Goal: Find specific page/section: Find specific page/section

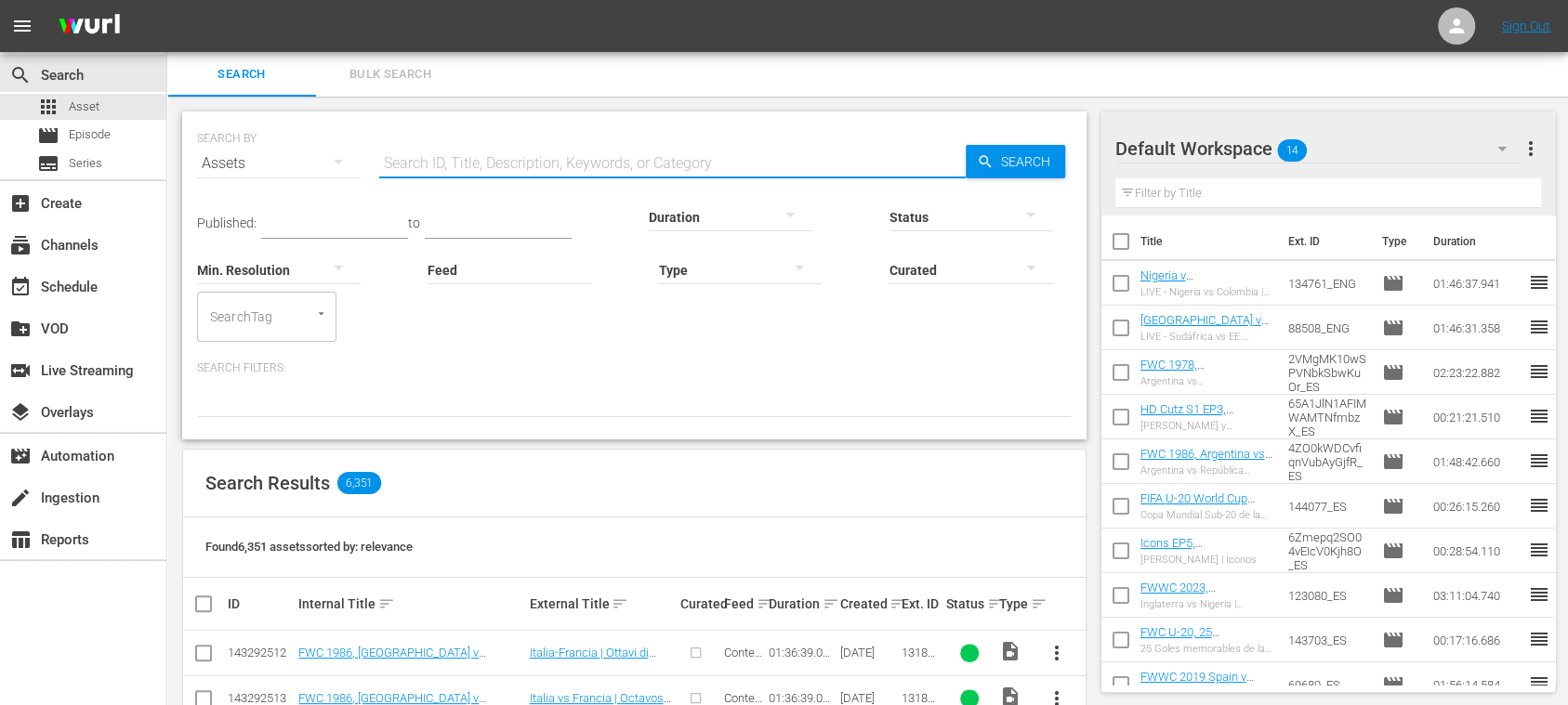
click at [452, 168] on input "text" at bounding box center [672, 164] width 586 height 45
paste input "FIFA U-20 World Cup FIFA U-20 W Goals"
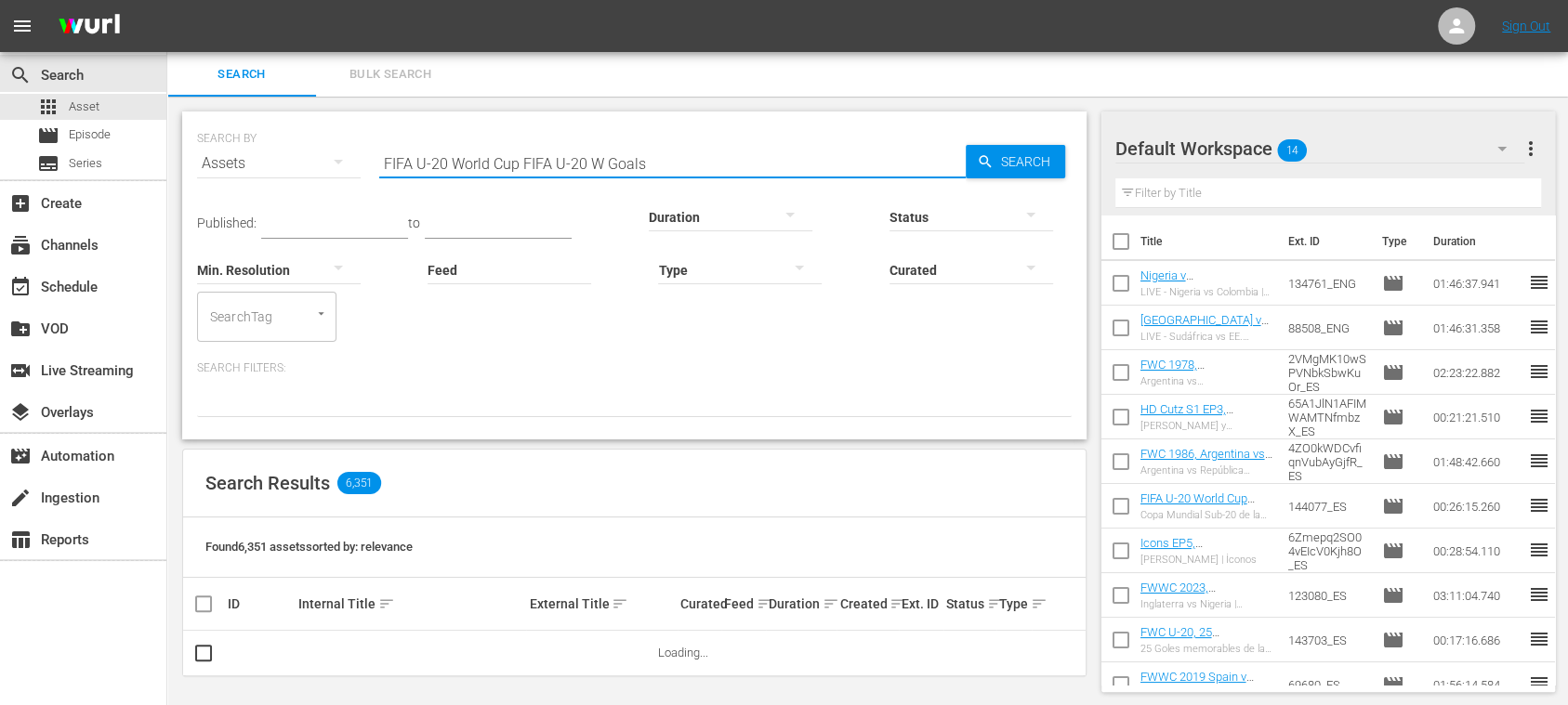
drag, startPoint x: 598, startPoint y: 169, endPoint x: 720, endPoint y: 169, distance: 122.0
click at [720, 169] on input "FIFA U-20 World Cup FIFA U-20 W Goals" at bounding box center [672, 164] width 586 height 45
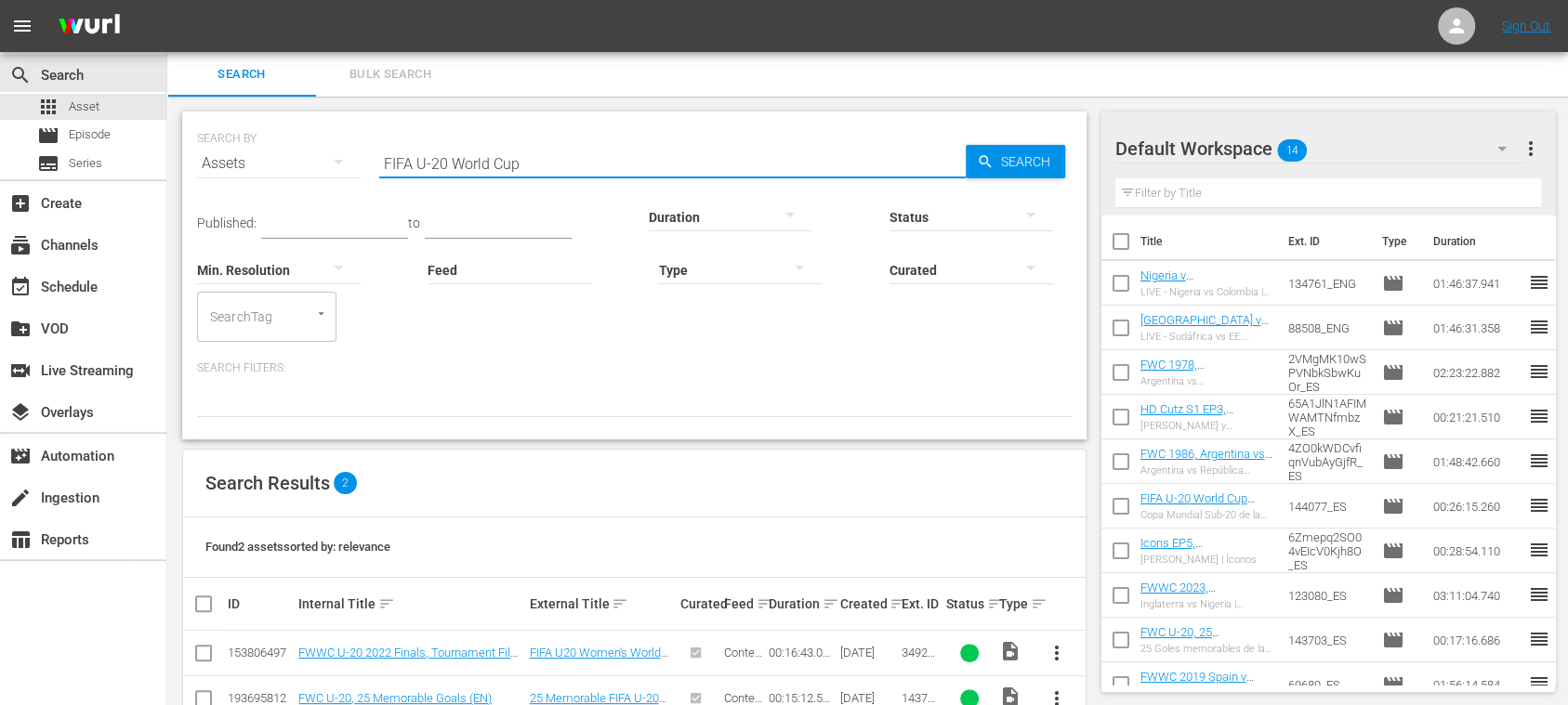
type input "FIFA U-20 World Cup Goals"
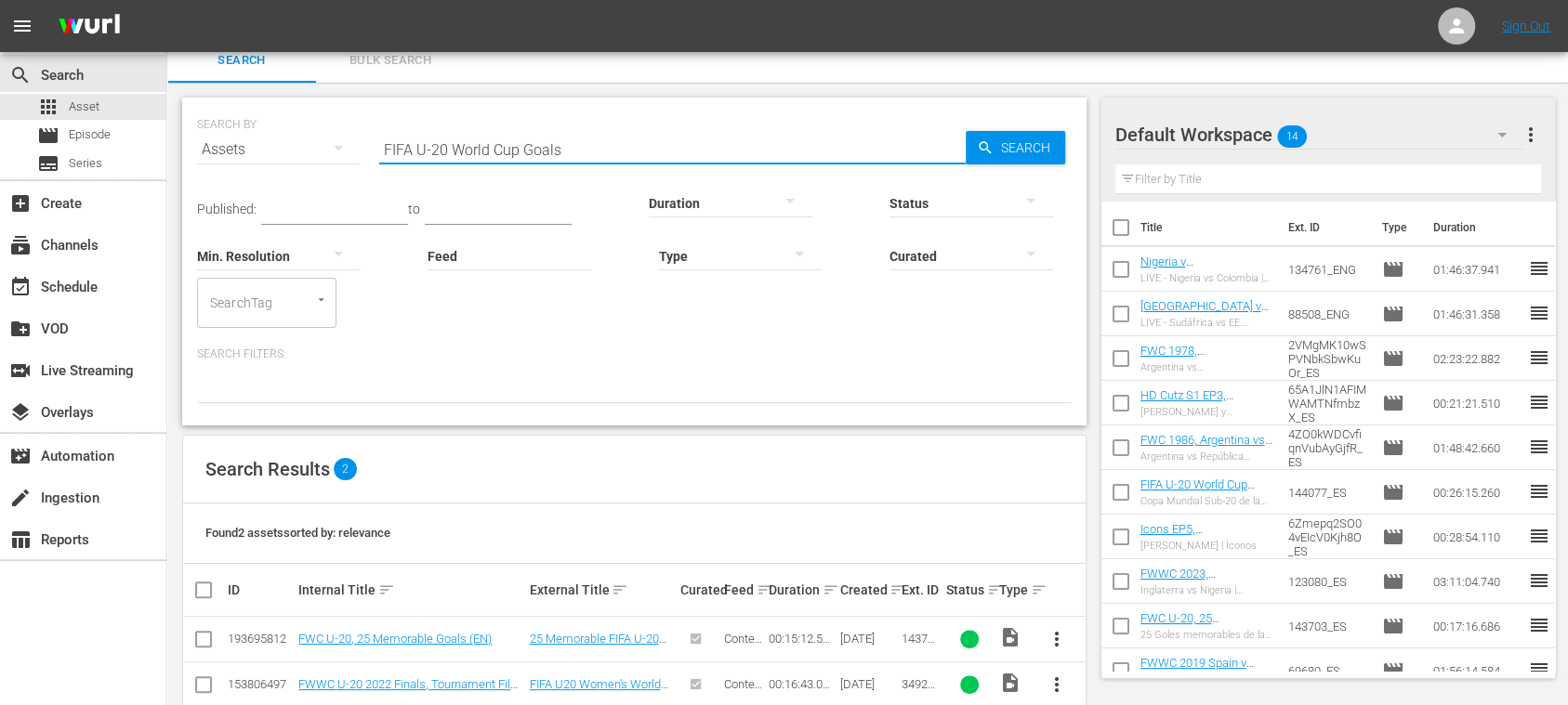
scroll to position [49, 0]
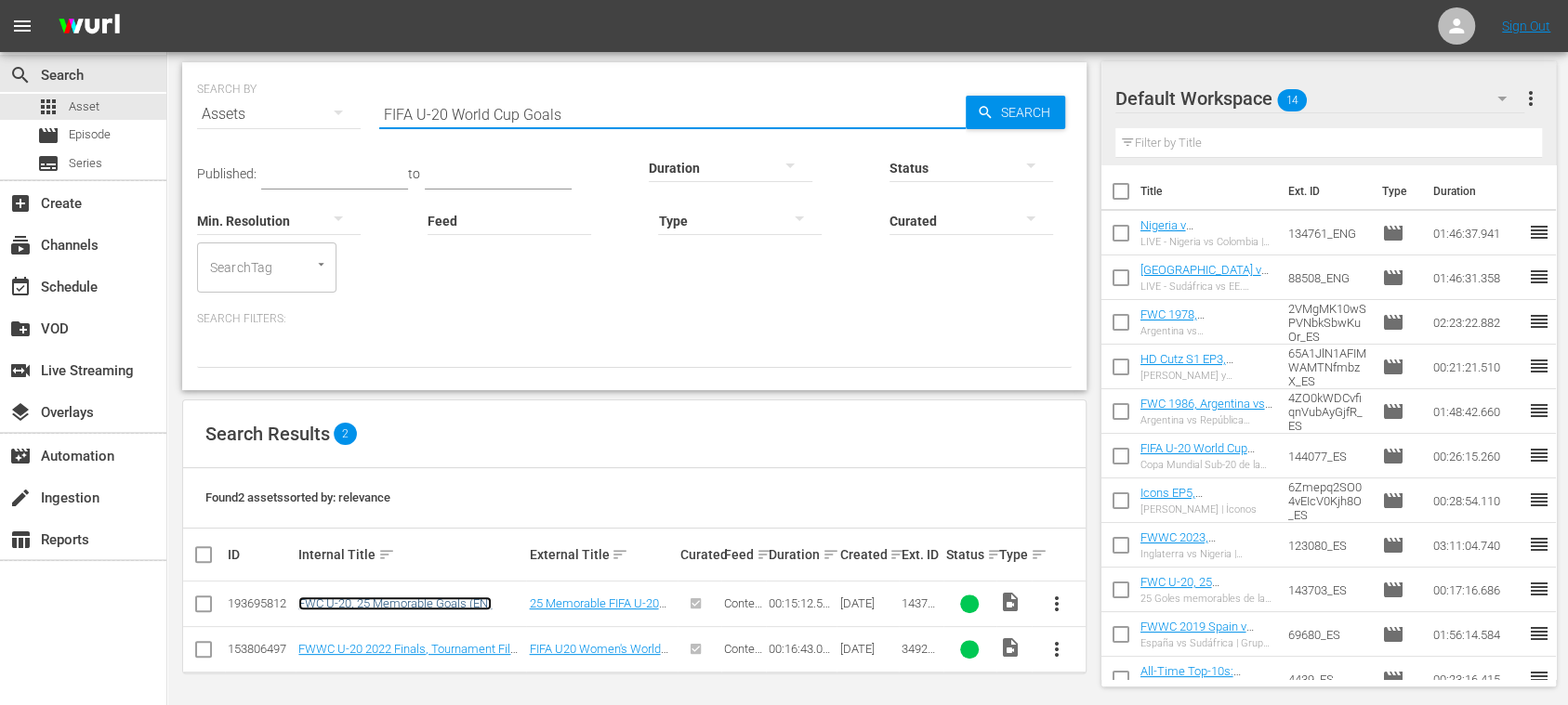
click at [445, 602] on link "FWC U-20, 25 Memorable Goals (EN)" at bounding box center [394, 603] width 193 height 14
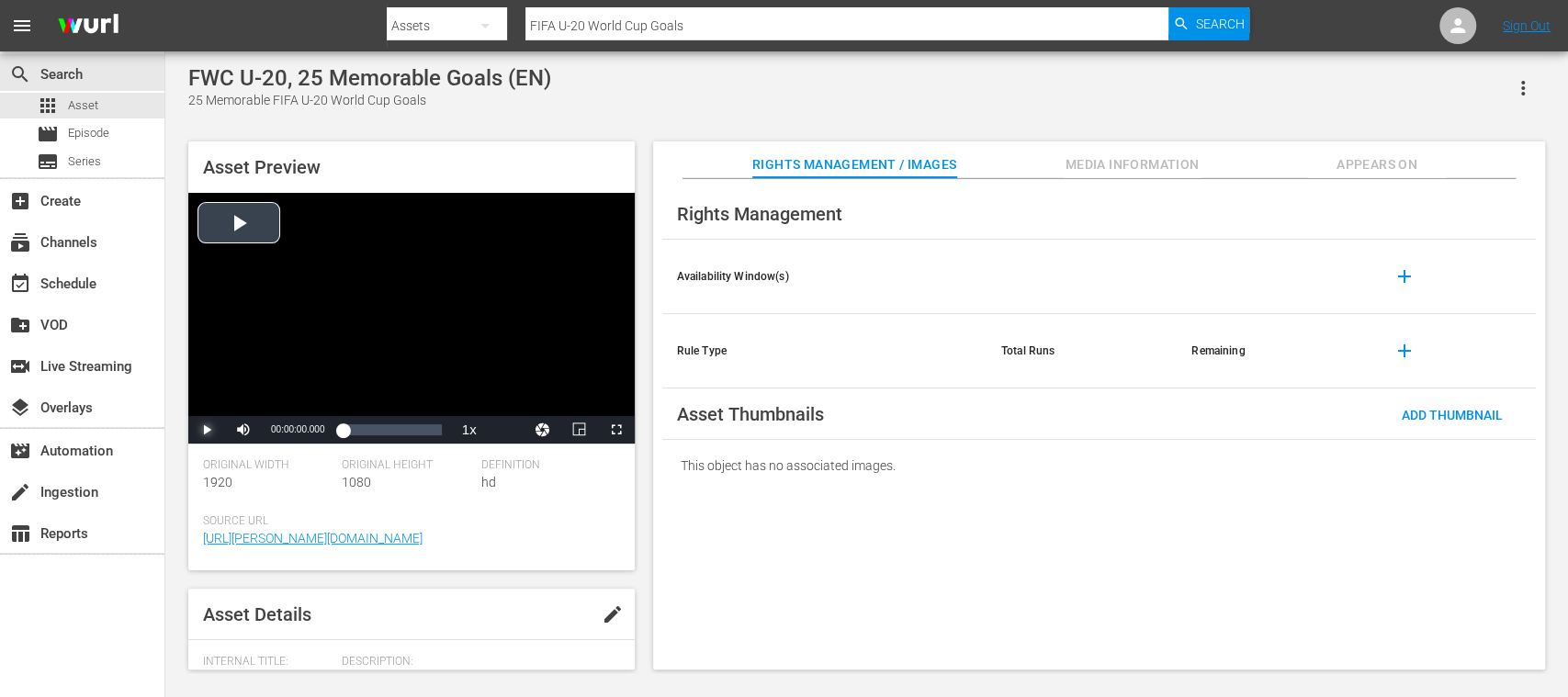
click at [207, 430] on span "Video Player" at bounding box center [207, 430] width 0 height 0
click at [342, 430] on div "00:00:02.446" at bounding box center [342, 430] width 0 height 18
click at [292, 360] on div "Video Player" at bounding box center [411, 304] width 447 height 223
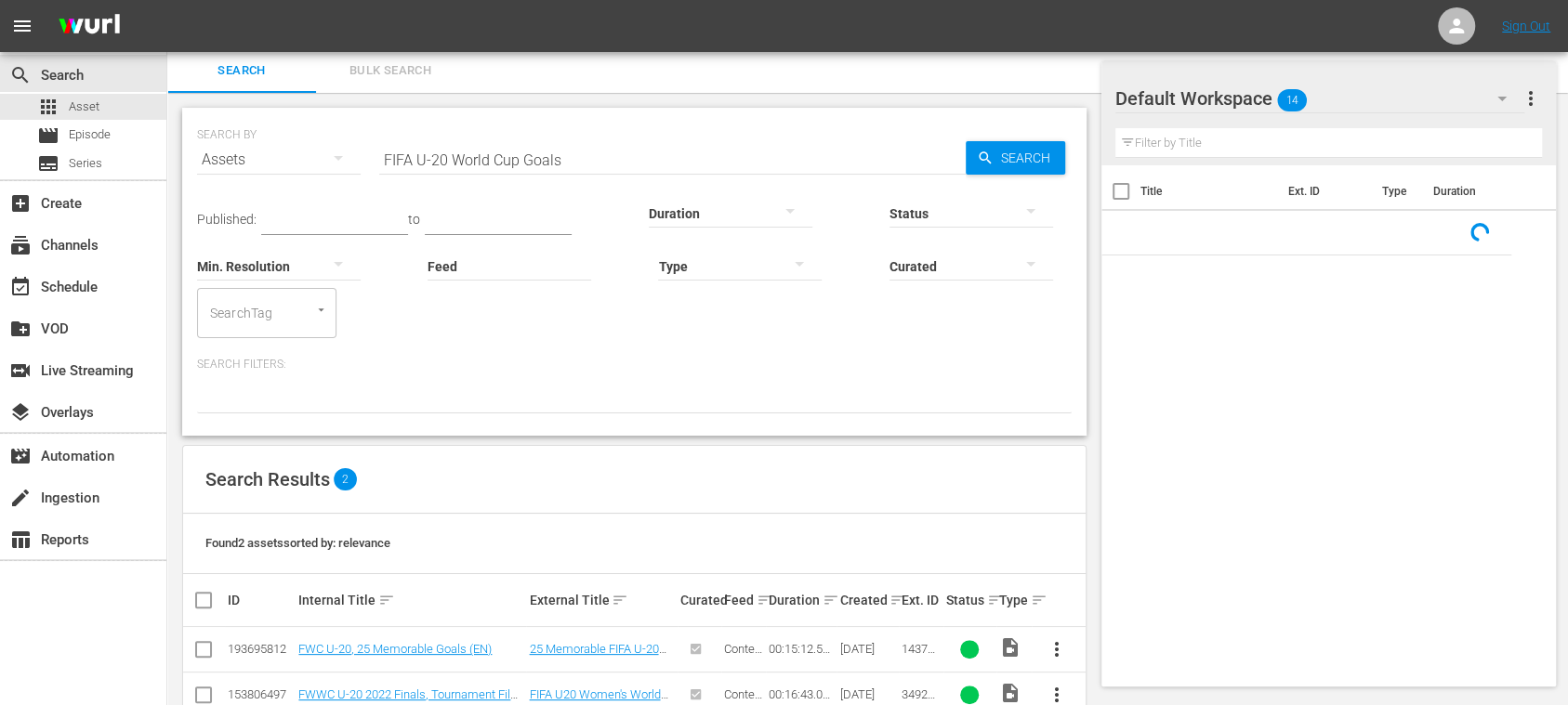
scroll to position [49, 0]
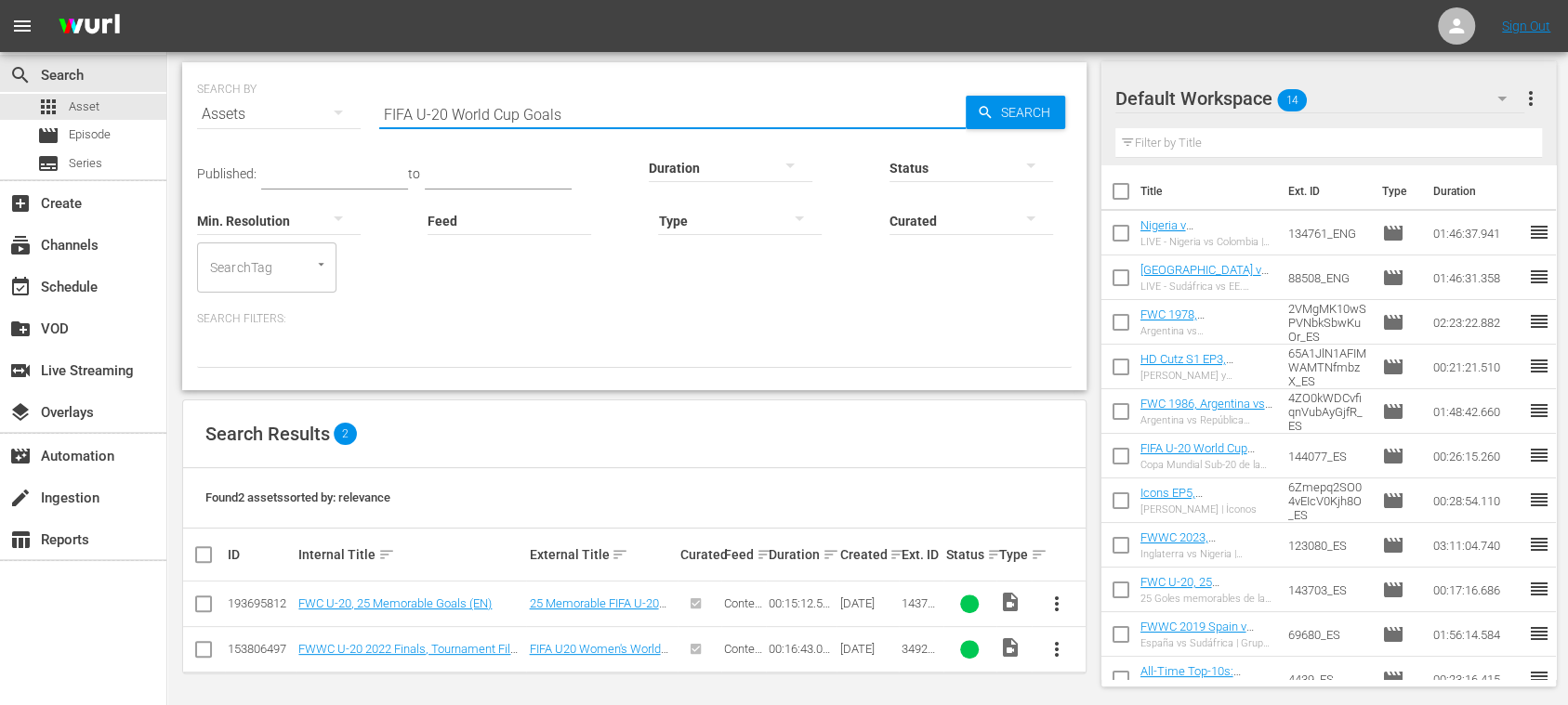
drag, startPoint x: 560, startPoint y: 105, endPoint x: 298, endPoint y: 102, distance: 262.0
click at [298, 104] on div "SEARCH BY Search By Assets Search ID, Title, Description, Keywords, or Category…" at bounding box center [634, 103] width 874 height 67
type input "143703"
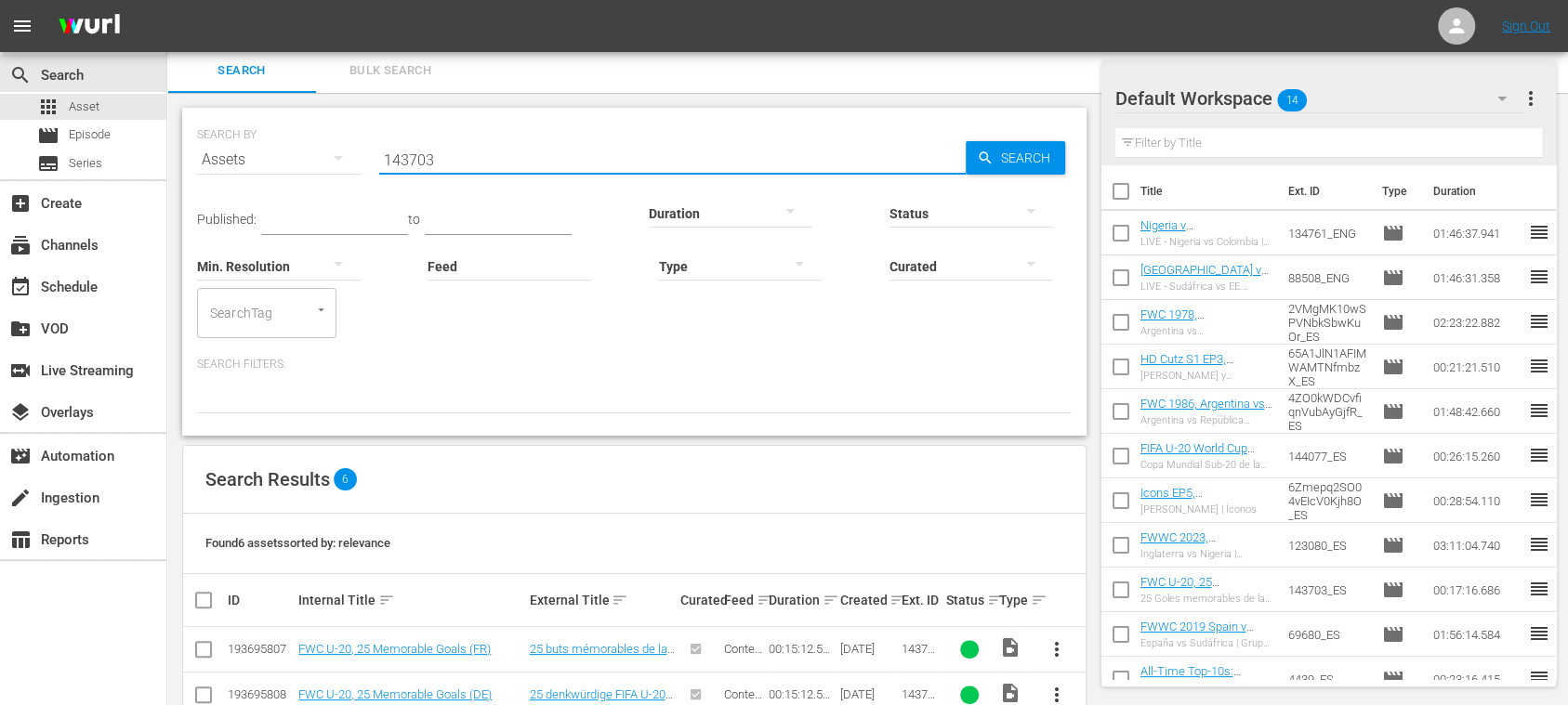
scroll to position [231, 0]
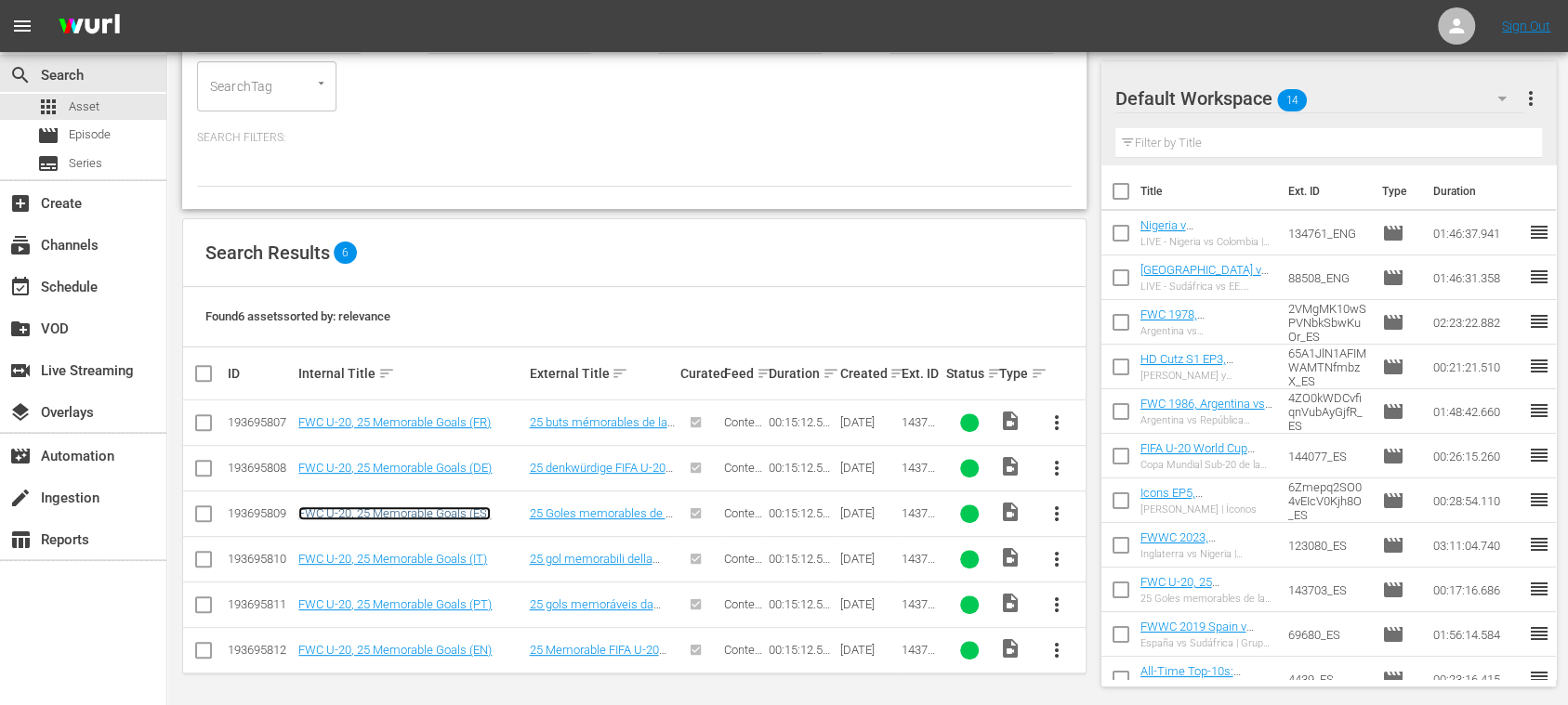
click at [474, 515] on link "FWC U-20, 25 Memorable Goals (ES)" at bounding box center [394, 513] width 192 height 14
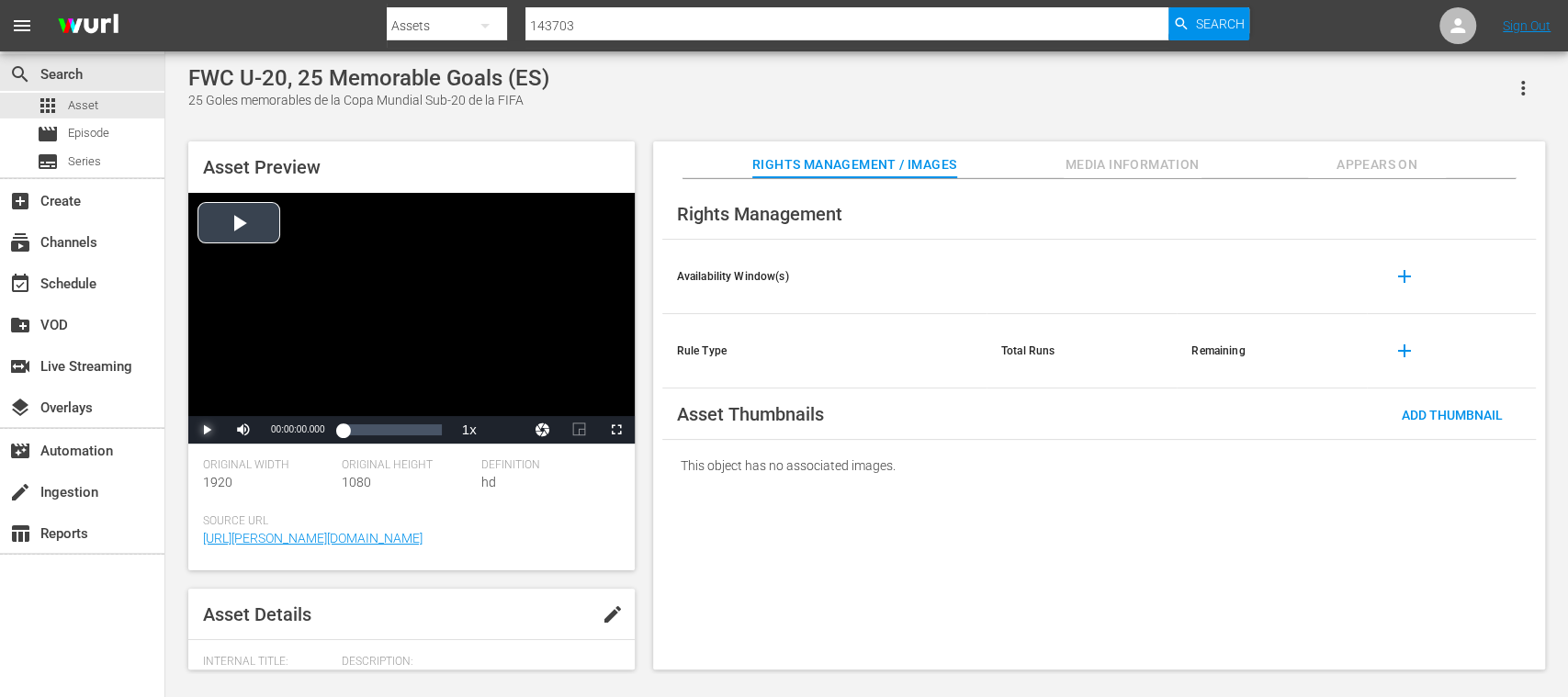
click at [207, 430] on span "Video Player" at bounding box center [207, 430] width 0 height 0
click at [617, 430] on span "Video Player" at bounding box center [617, 430] width 0 height 0
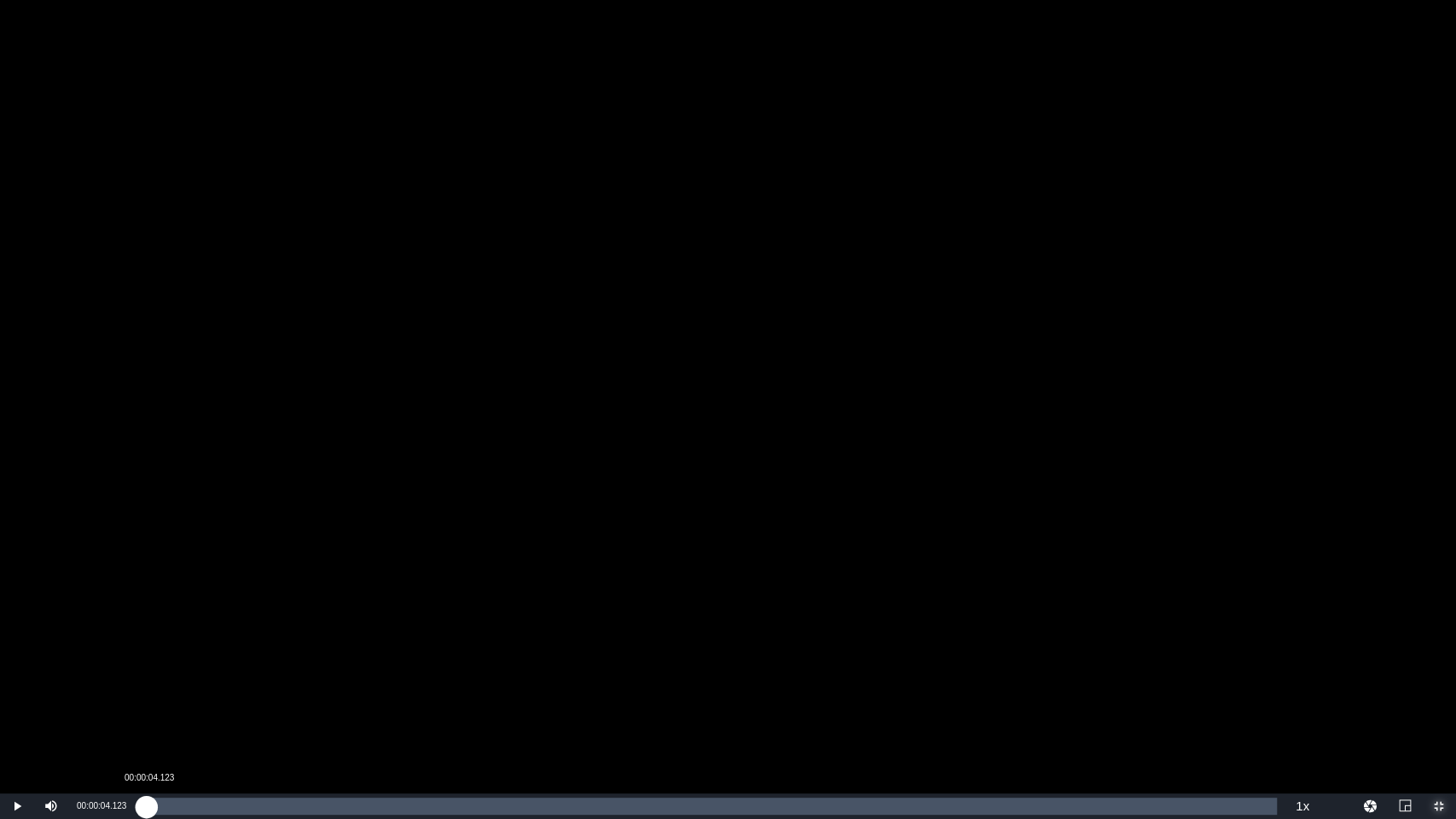
drag, startPoint x: 149, startPoint y: 808, endPoint x: 162, endPoint y: 810, distance: 13.2
click at [147, 646] on div "00:00:00.549" at bounding box center [145, 806] width 4 height 17
click at [162, 646] on div "00:00:14.892" at bounding box center [152, 806] width 19 height 17
drag, startPoint x: 240, startPoint y: 799, endPoint x: 310, endPoint y: 798, distance: 70.0
click at [305, 646] on div "00:01:18.031" at bounding box center [224, 806] width 162 height 17
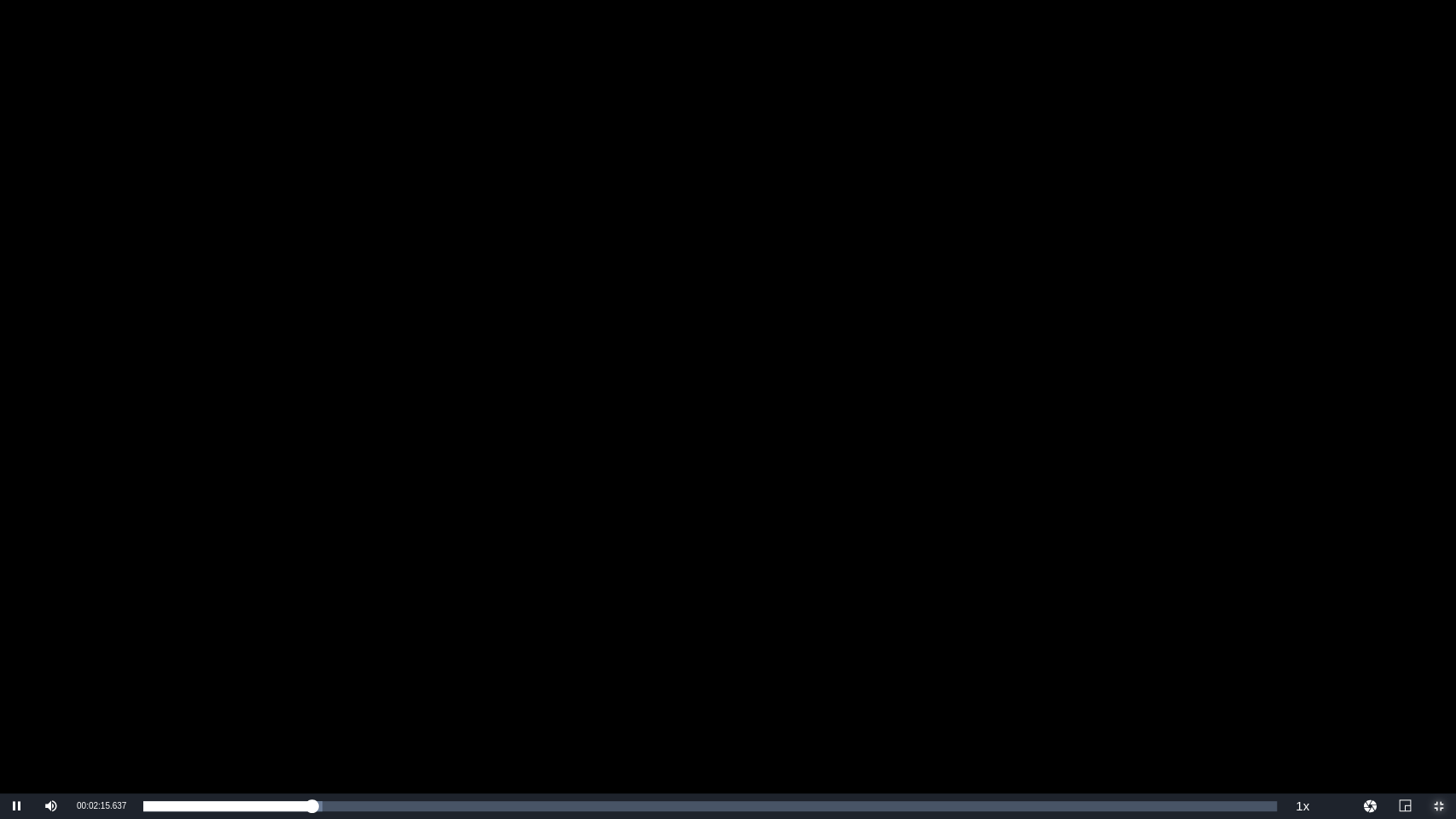
click at [1438, 646] on span "Video Player" at bounding box center [1439, 806] width 0 height 0
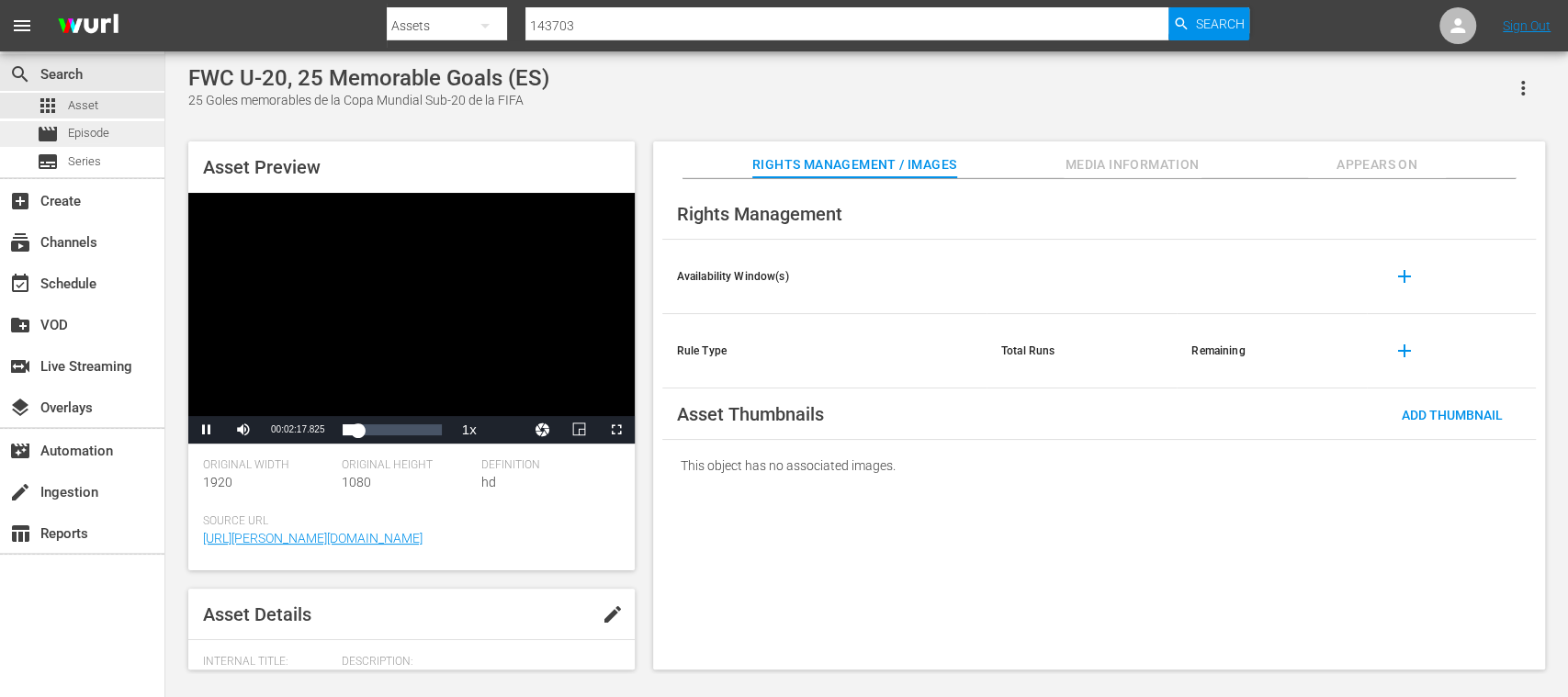
click at [102, 133] on span "Episode" at bounding box center [88, 132] width 41 height 18
